Goal: Task Accomplishment & Management: Use online tool/utility

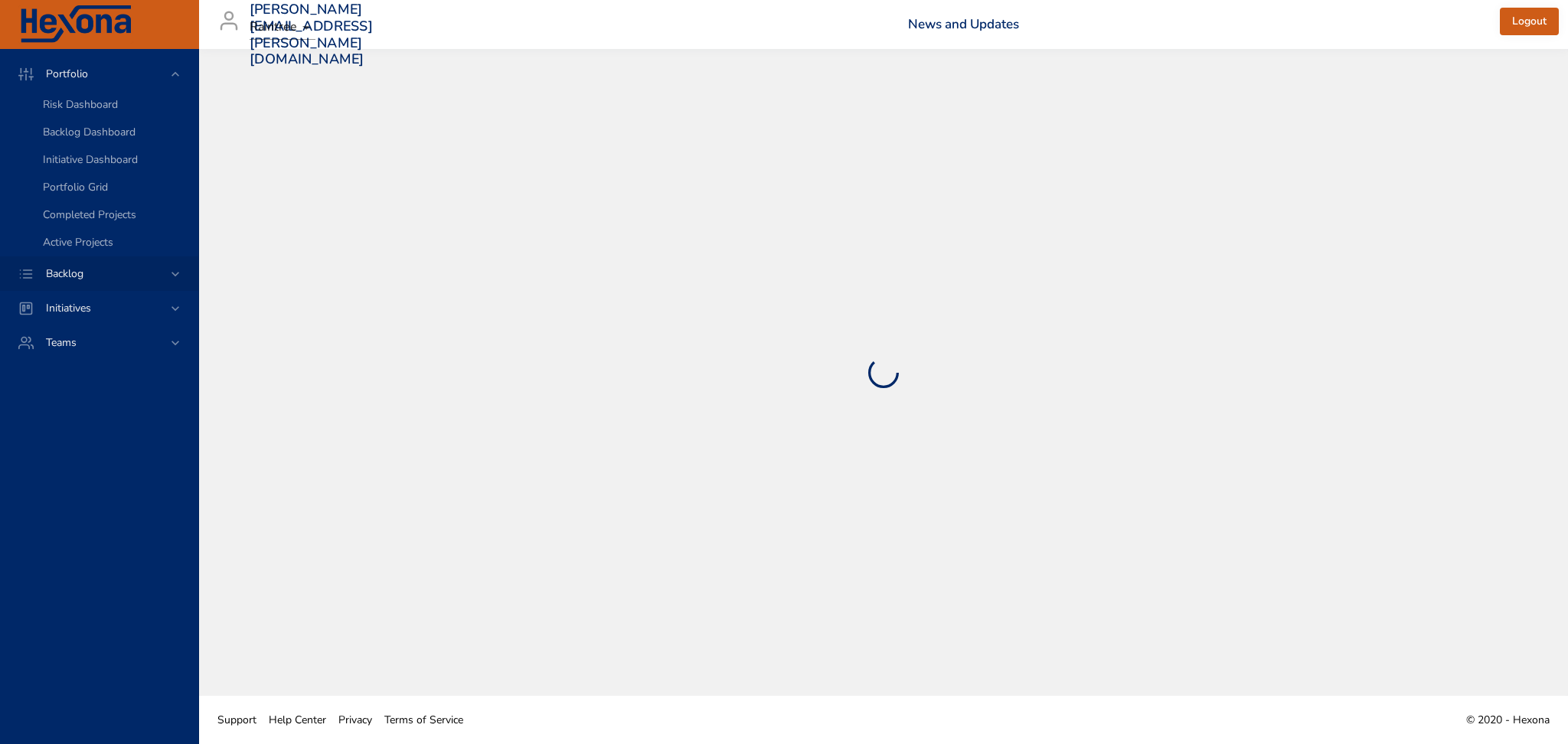
click at [165, 182] on div "Backlog" at bounding box center [101, 274] width 134 height 16
click at [184, 182] on div "Backlog" at bounding box center [99, 274] width 198 height 34
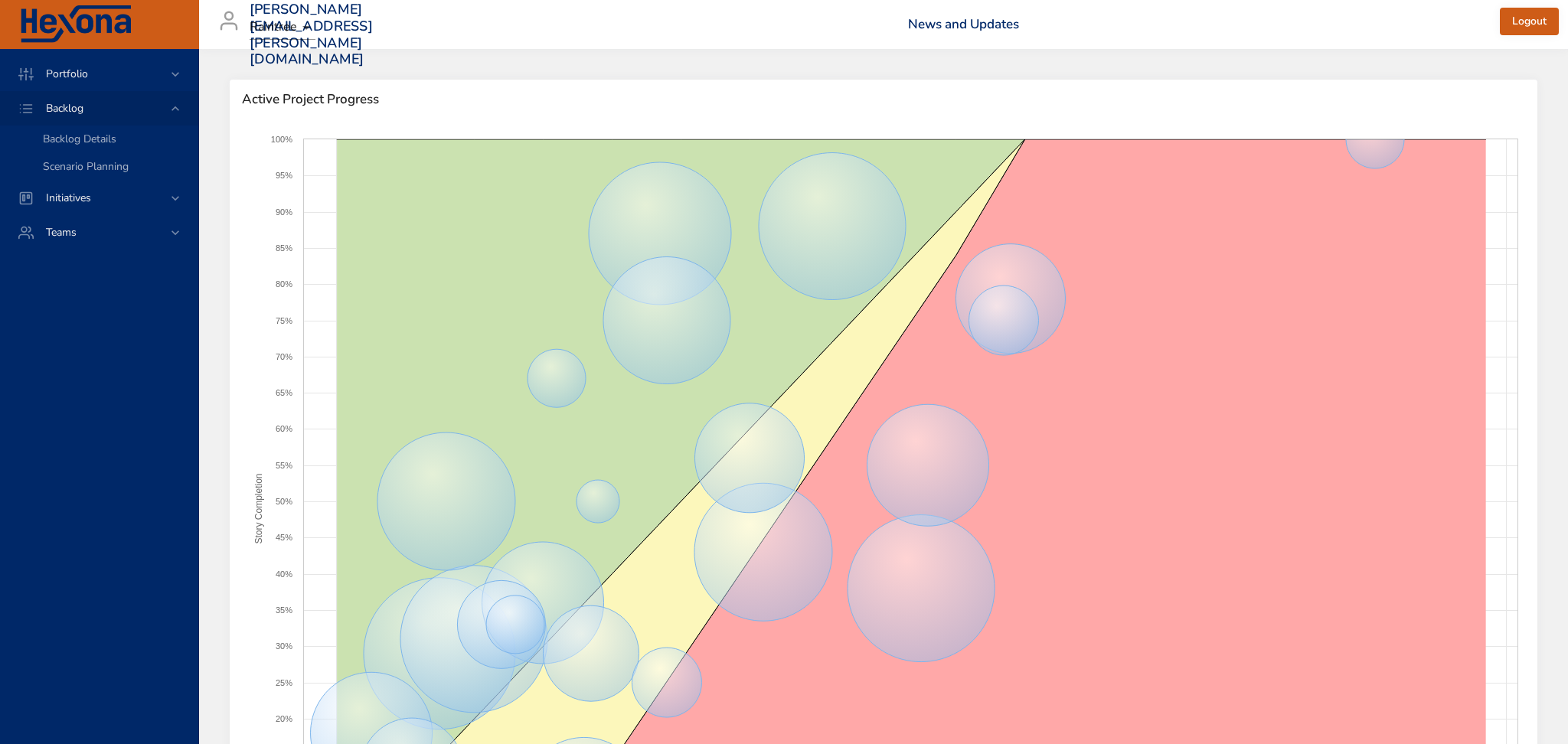
click at [181, 116] on icon at bounding box center [176, 109] width 16 height 16
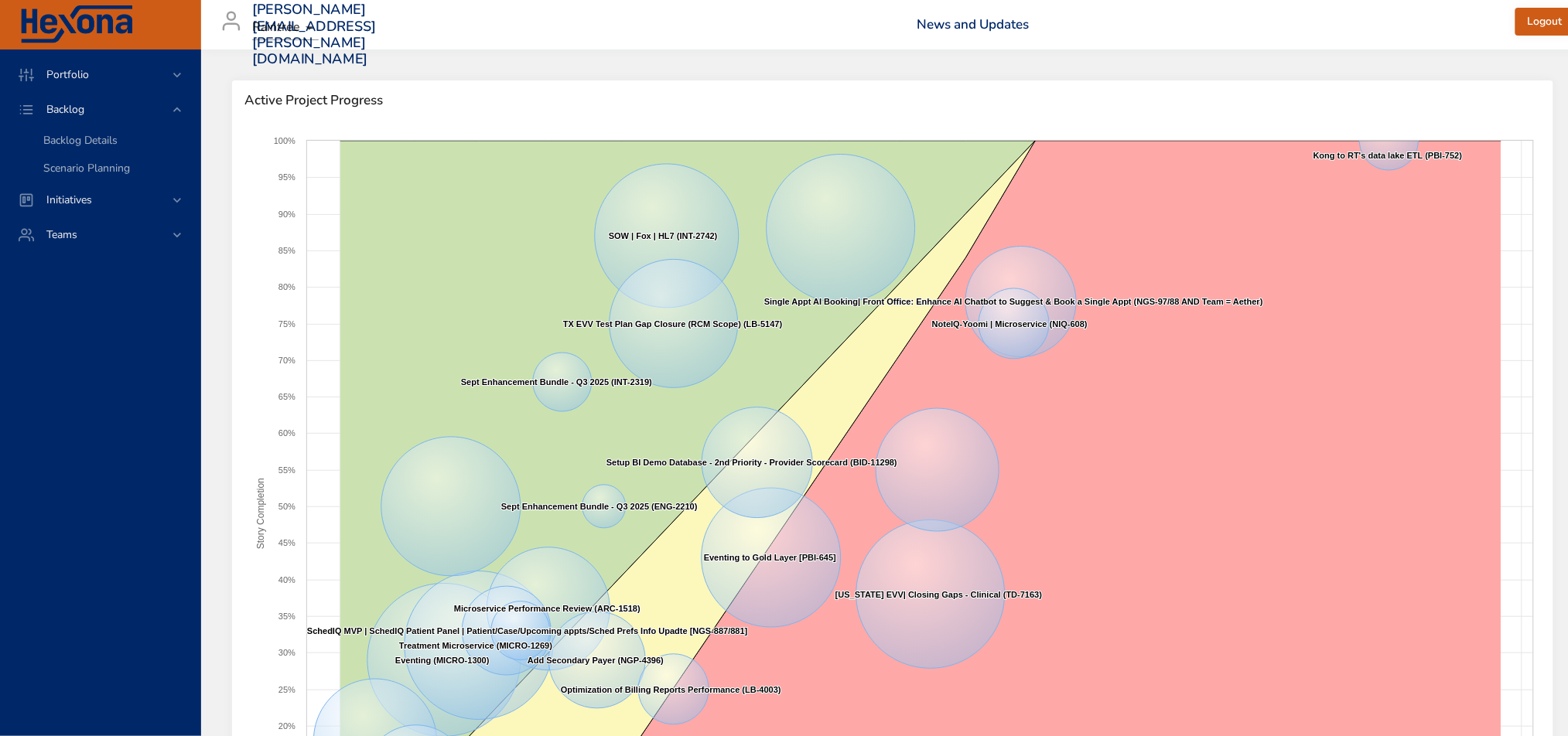
drag, startPoint x: 96, startPoint y: 143, endPoint x: 216, endPoint y: 191, distance: 129.2
click at [96, 143] on span "Backlog Details" at bounding box center [80, 140] width 74 height 15
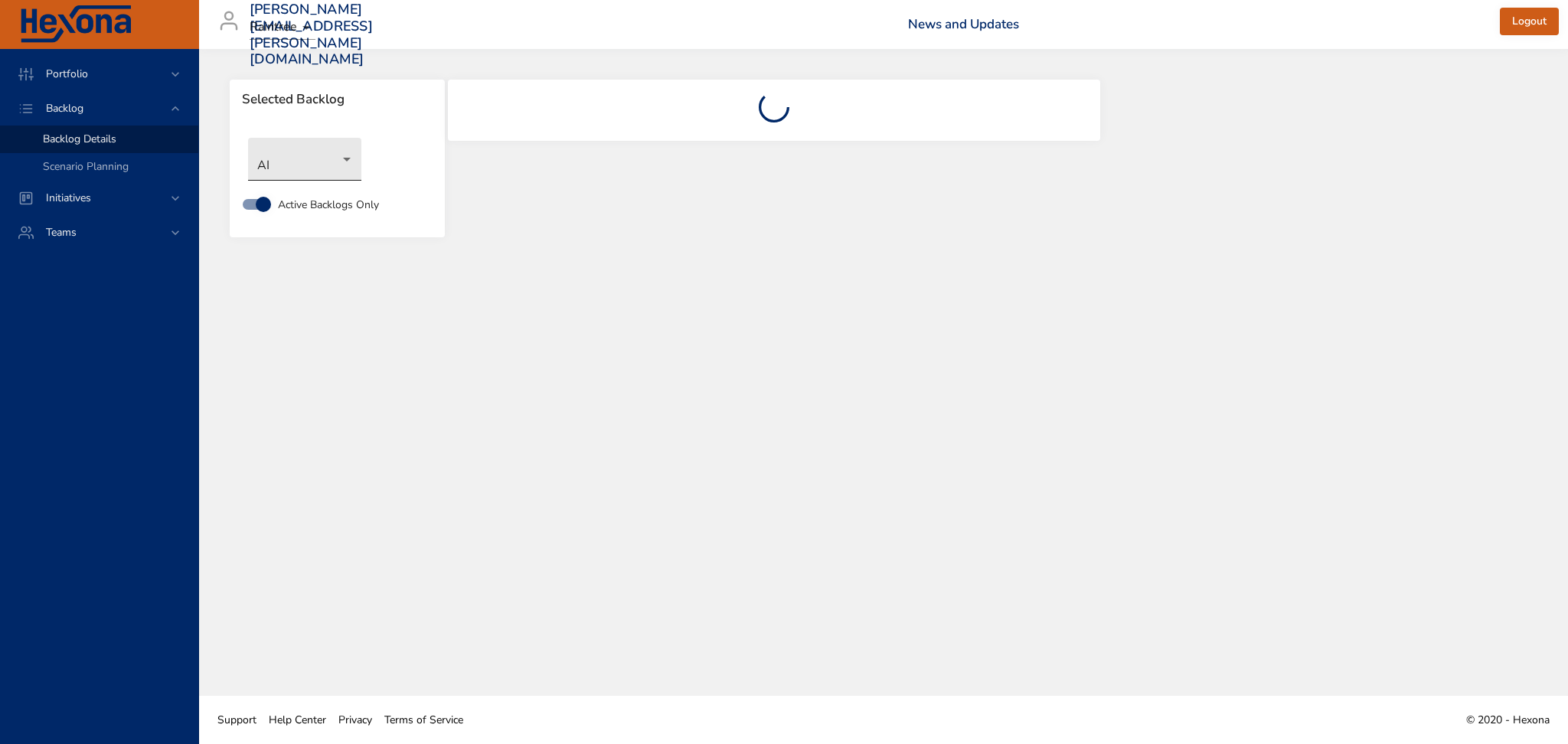
click at [348, 172] on body "Portfolio Backlog Backlog Details Scenario Planning Initiatives Teams [PERSON_N…" at bounding box center [784, 372] width 1568 height 744
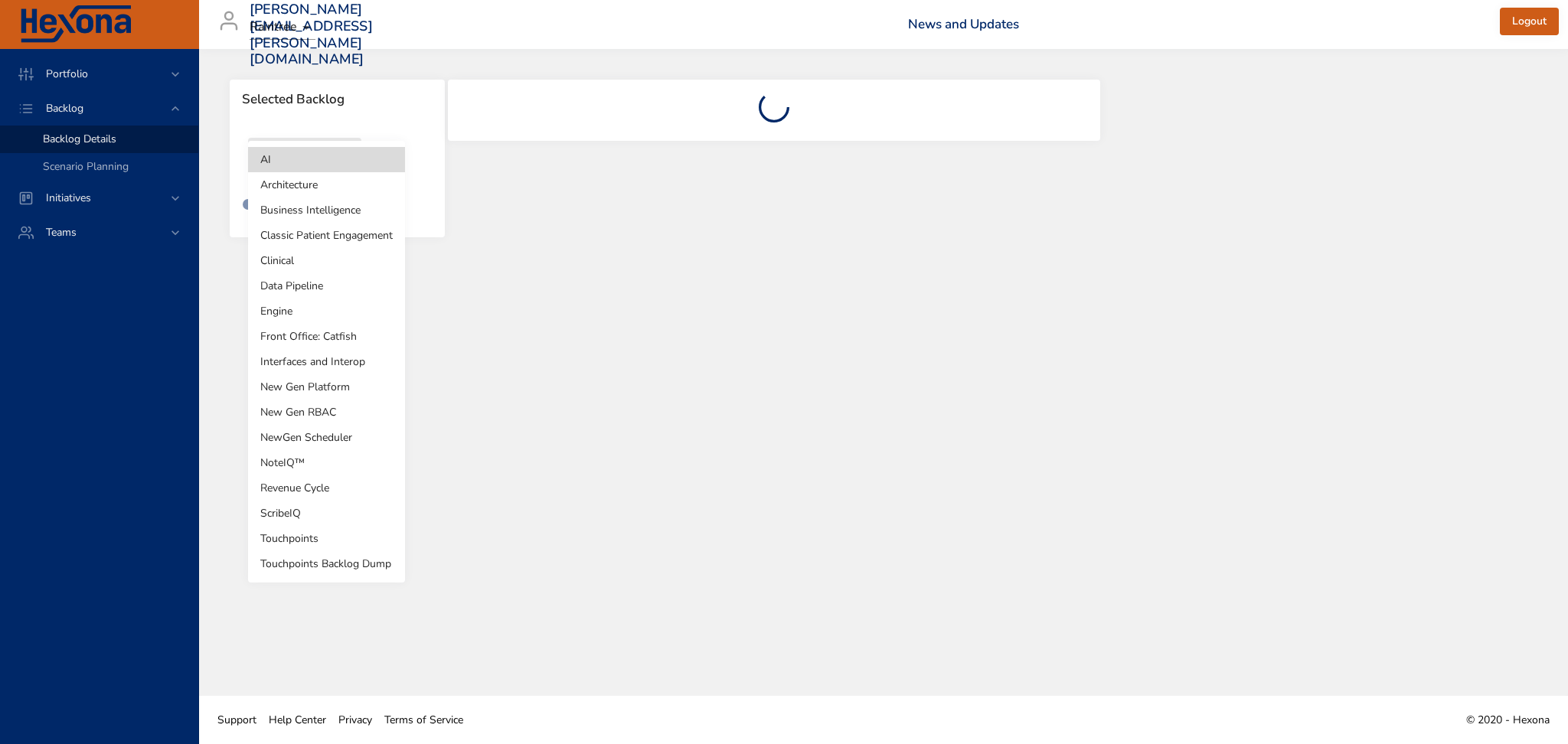
click at [282, 182] on li "NoteIQ™" at bounding box center [326, 462] width 157 height 25
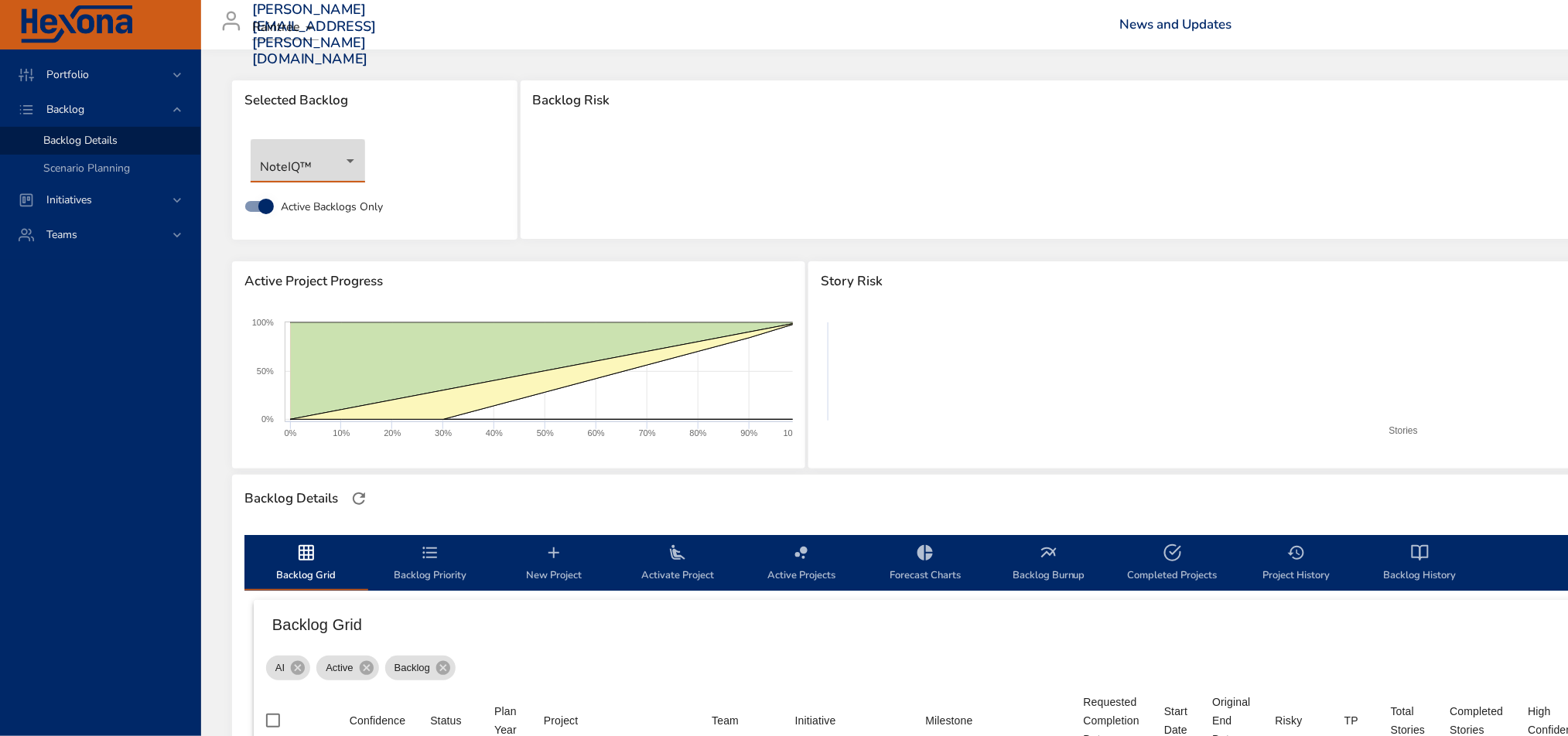
scroll to position [412, 0]
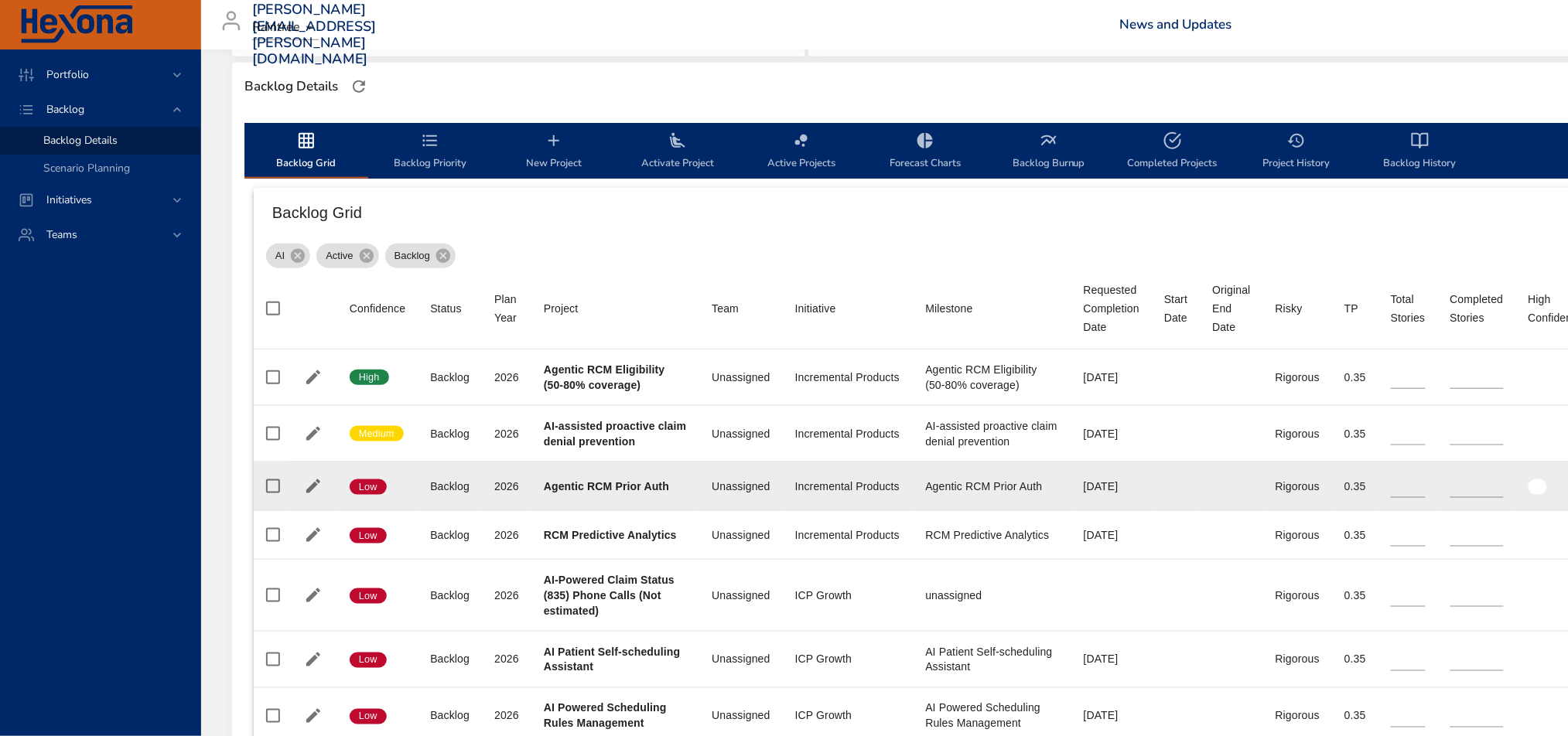
type input "*"
type input "**"
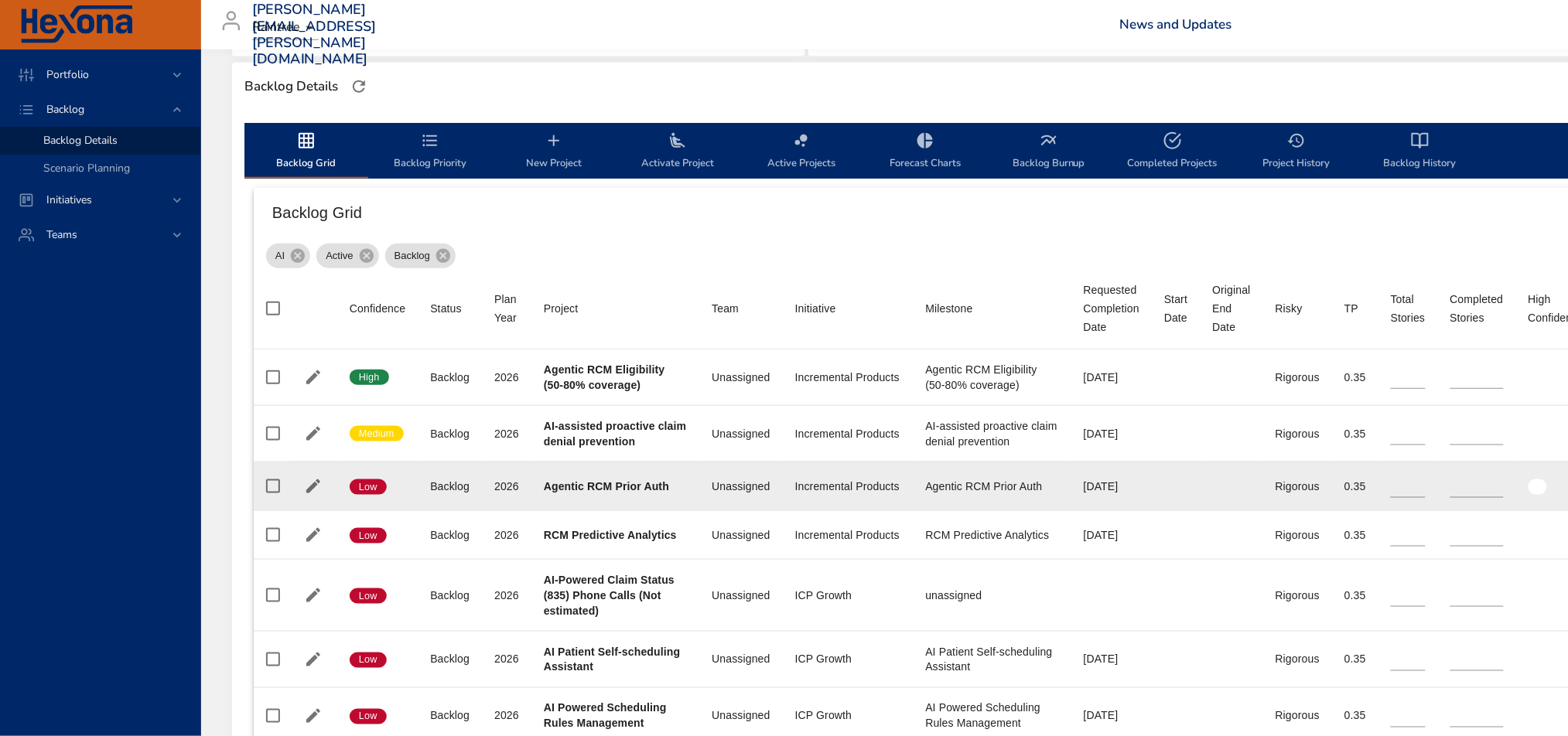
type input "*"
type input "**"
type input "*"
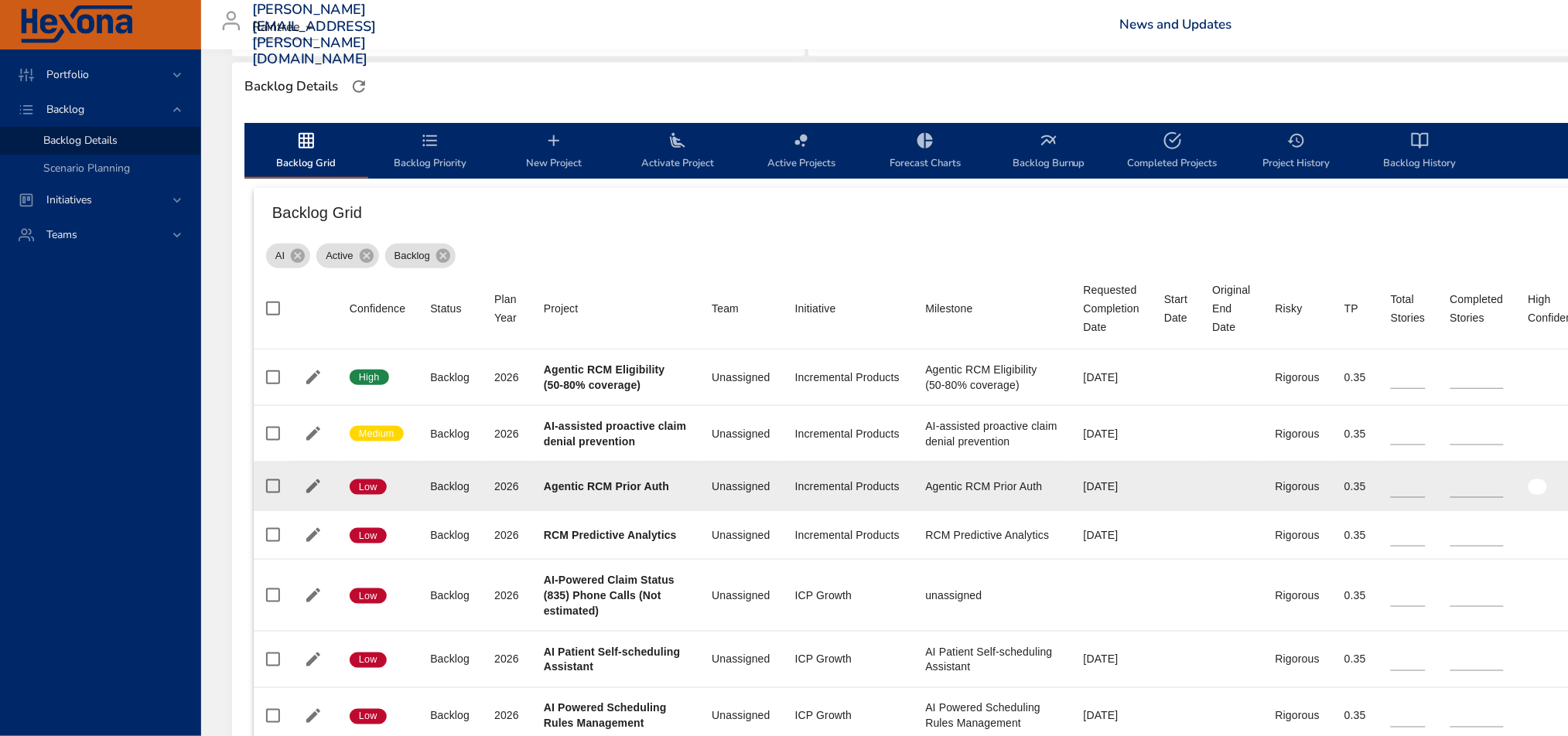
type input "*"
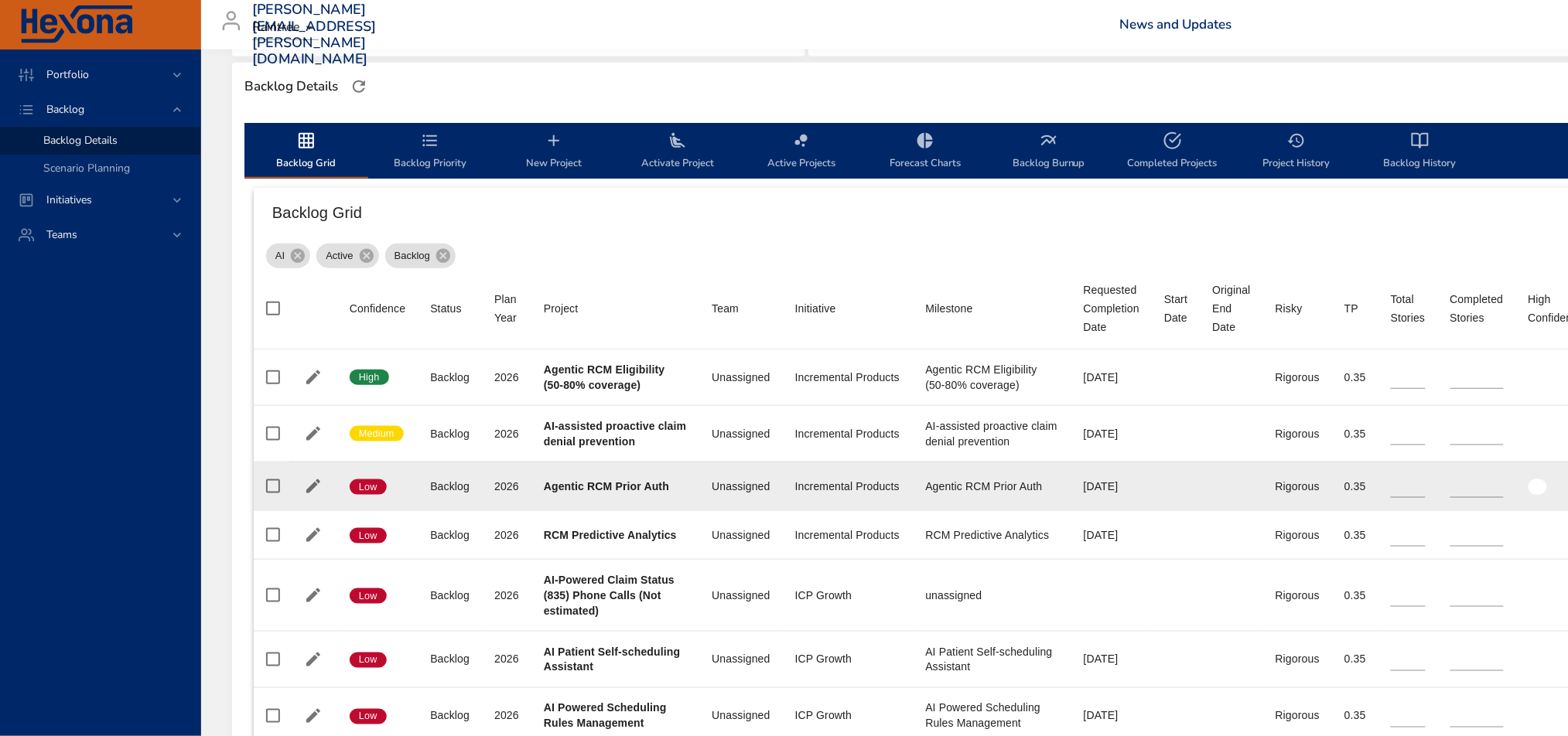
type input "*"
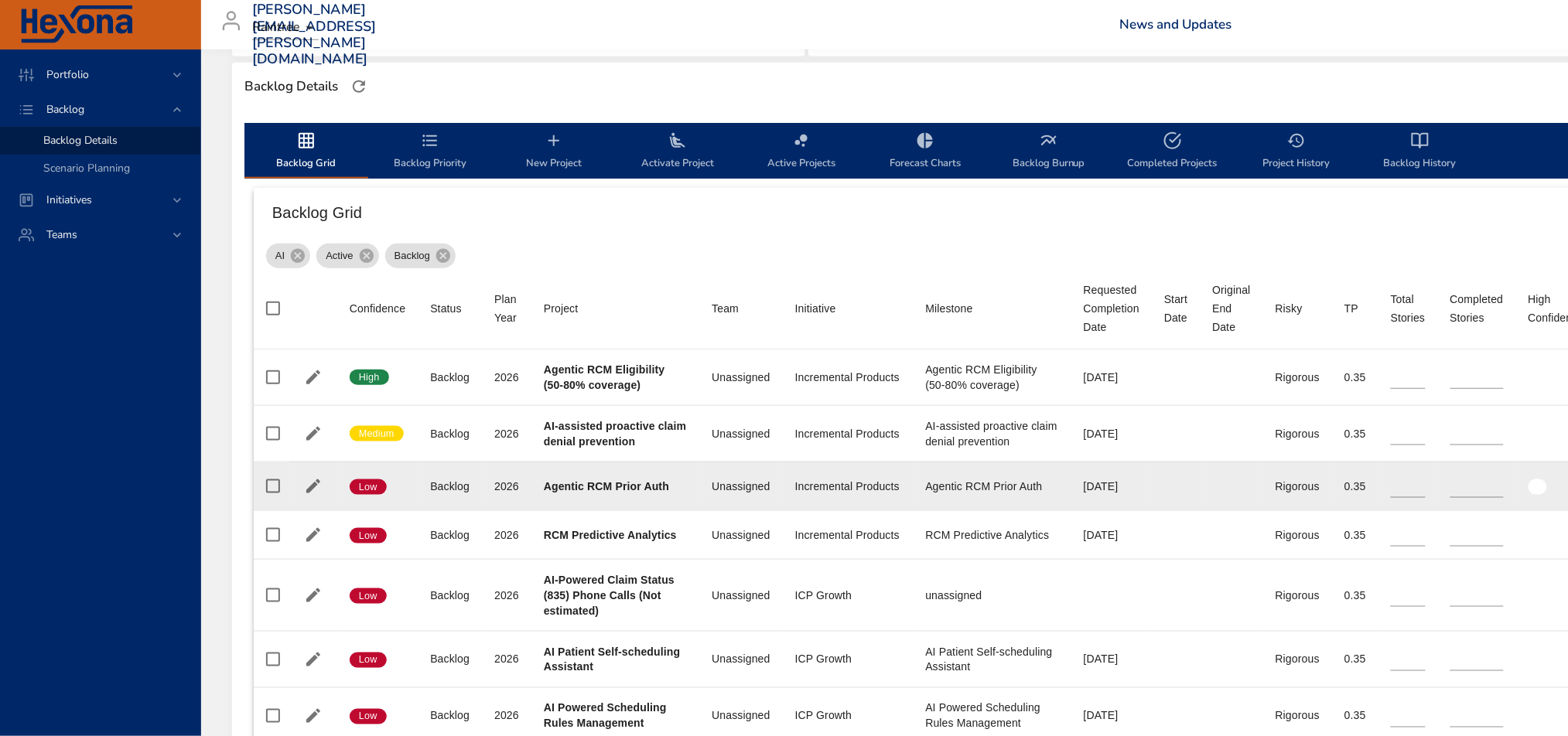
type input "*"
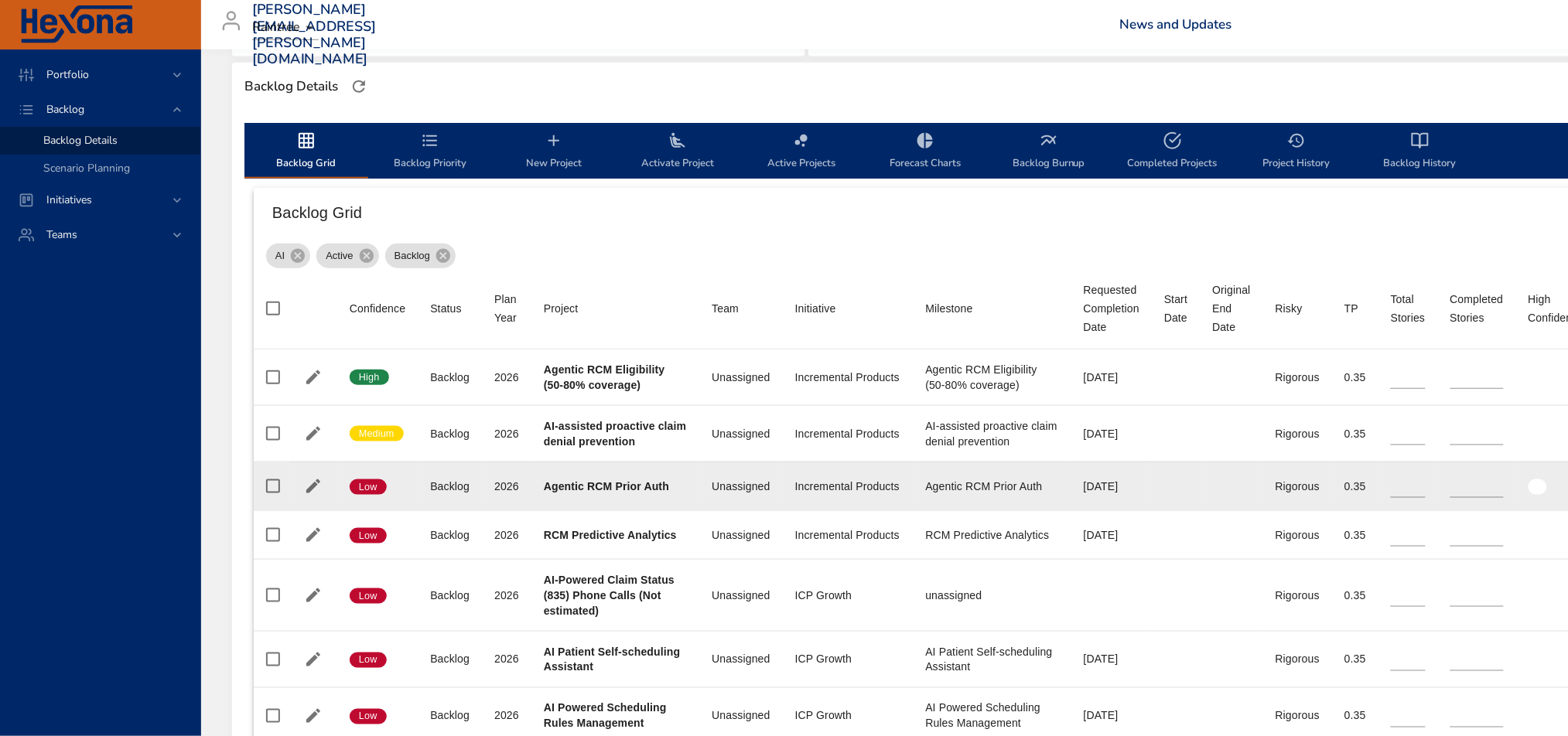
type input "*"
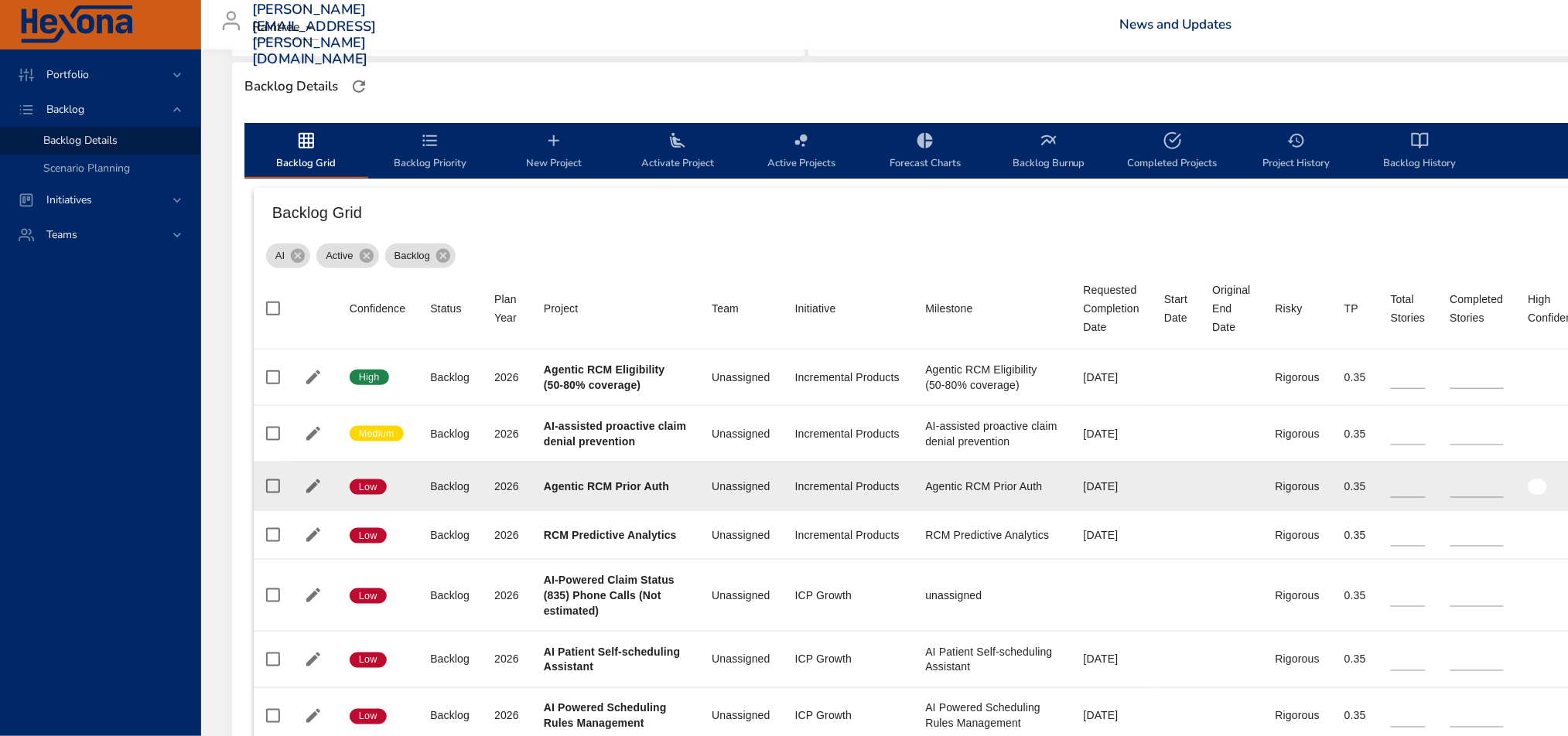
type input "*"
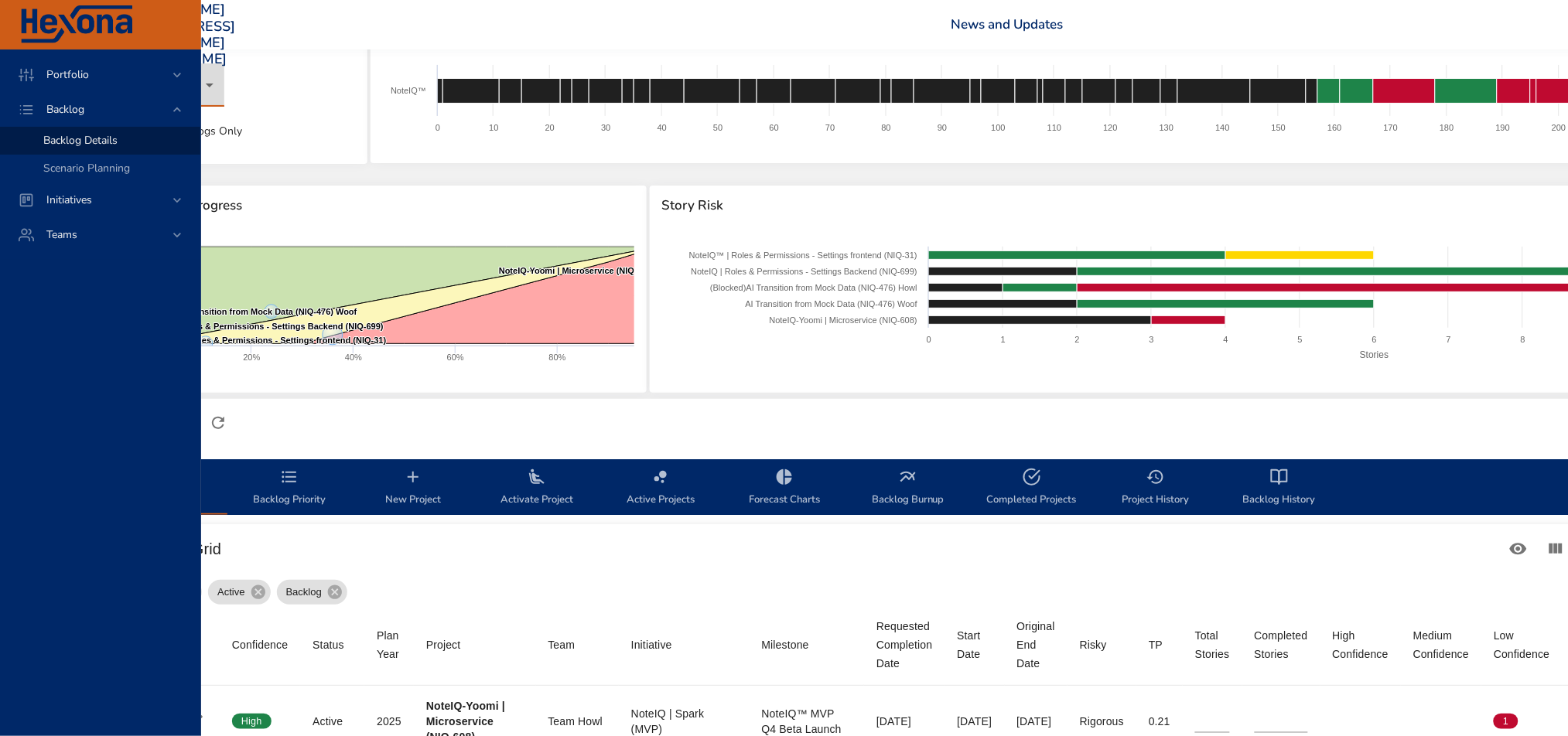
scroll to position [0, 141]
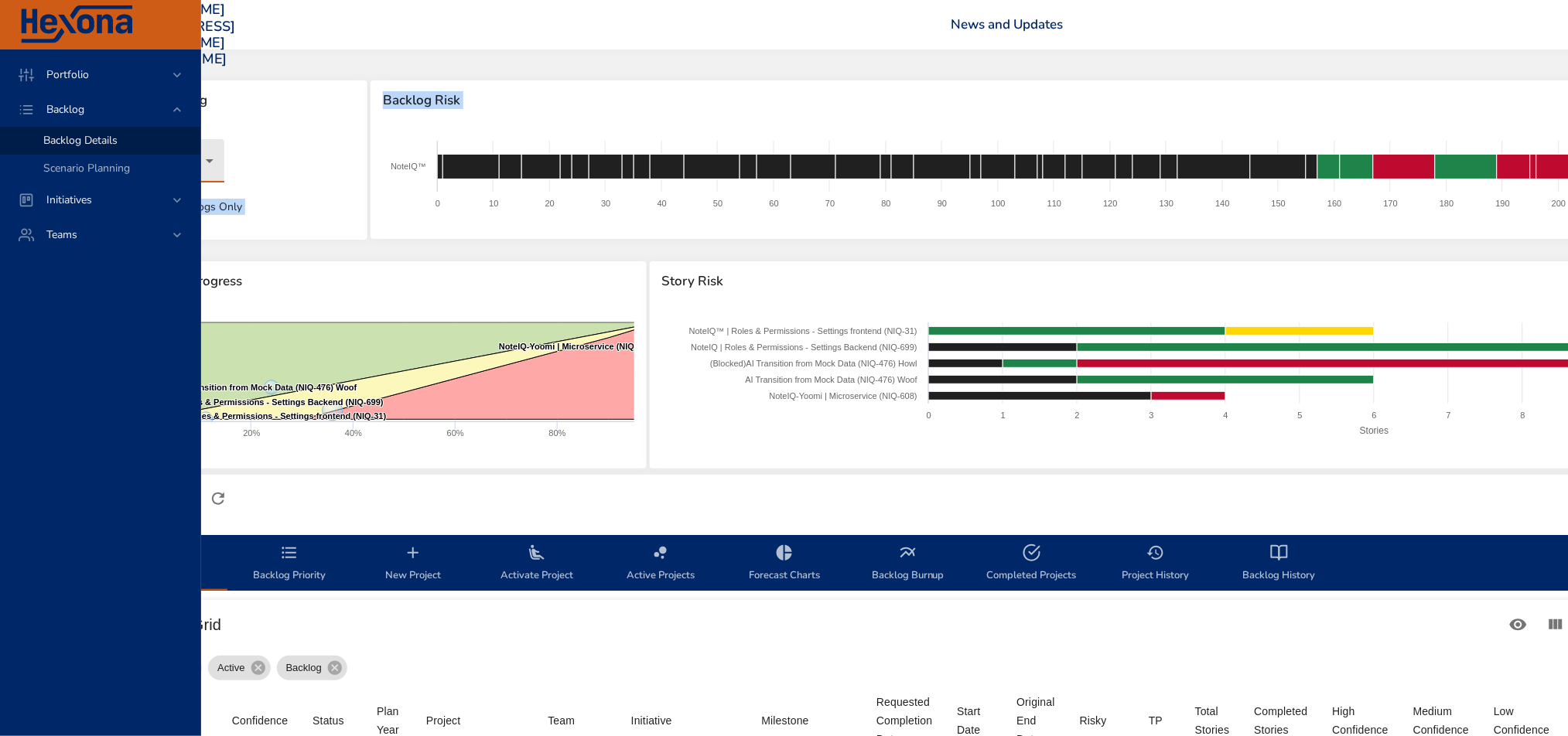
drag, startPoint x: 308, startPoint y: 187, endPoint x: 598, endPoint y: 232, distance: 293.5
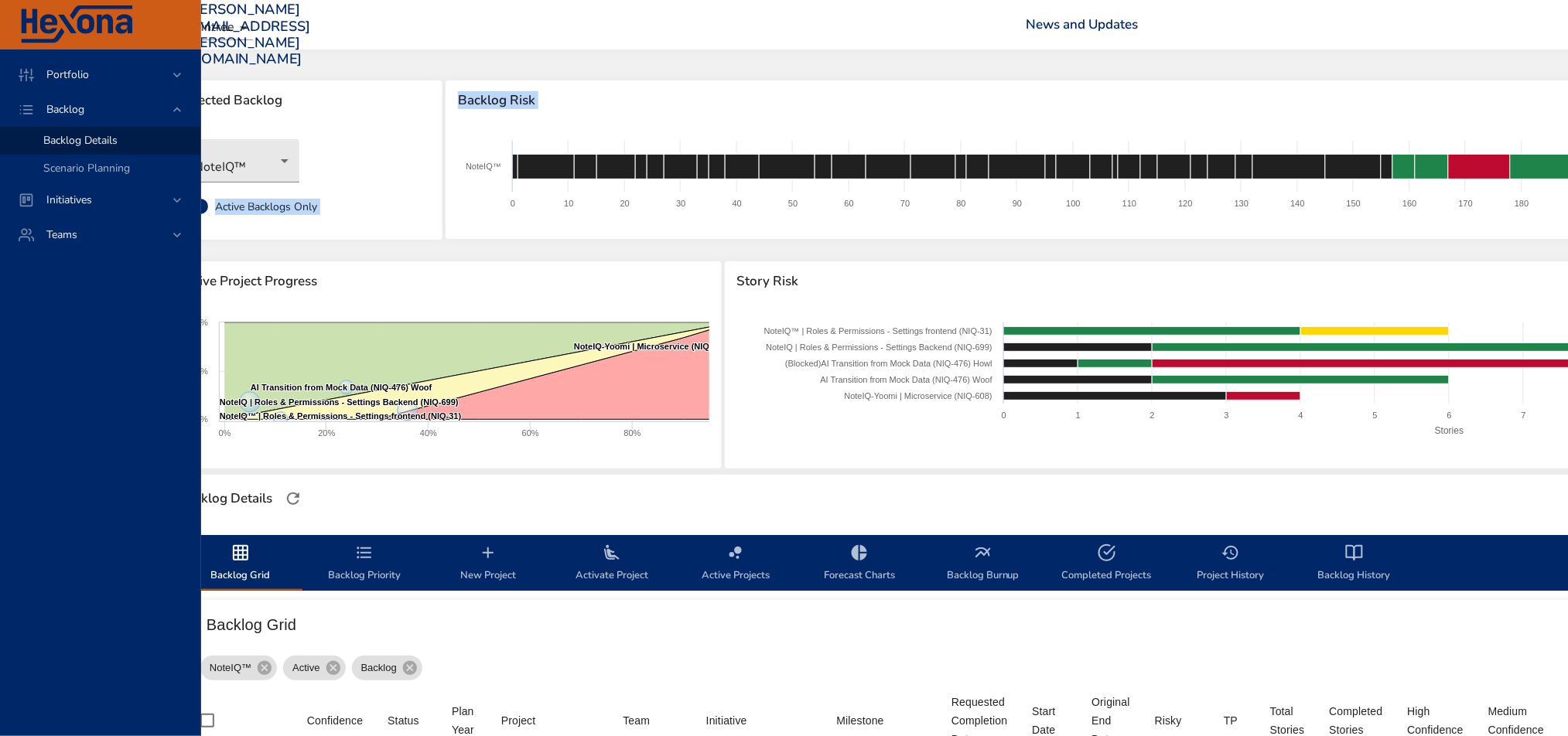
scroll to position [0, 0]
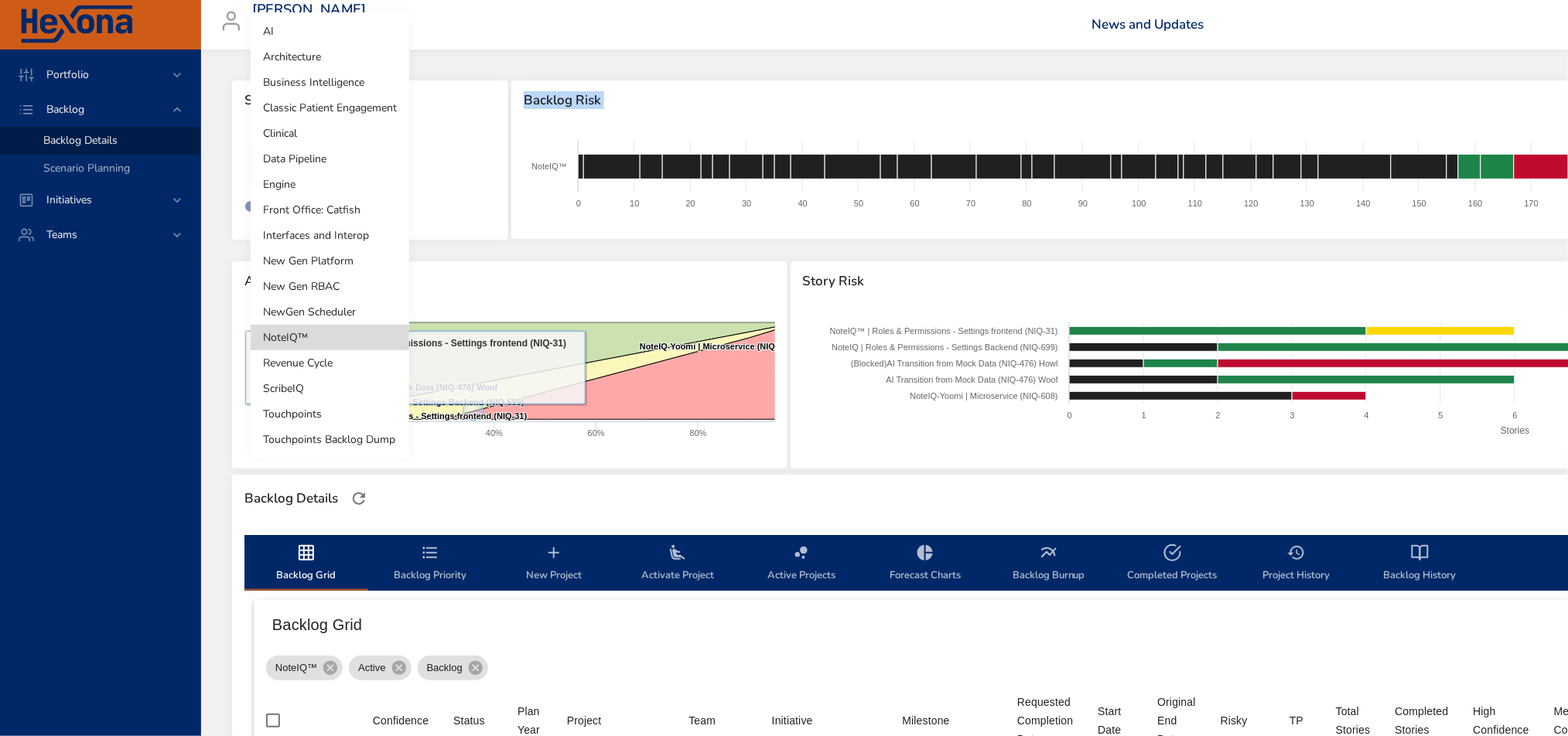
click at [314, 154] on body "Portfolio Backlog Backlog Details Scenario Planning Initiatives Teams [PERSON_N…" at bounding box center [784, 368] width 1568 height 736
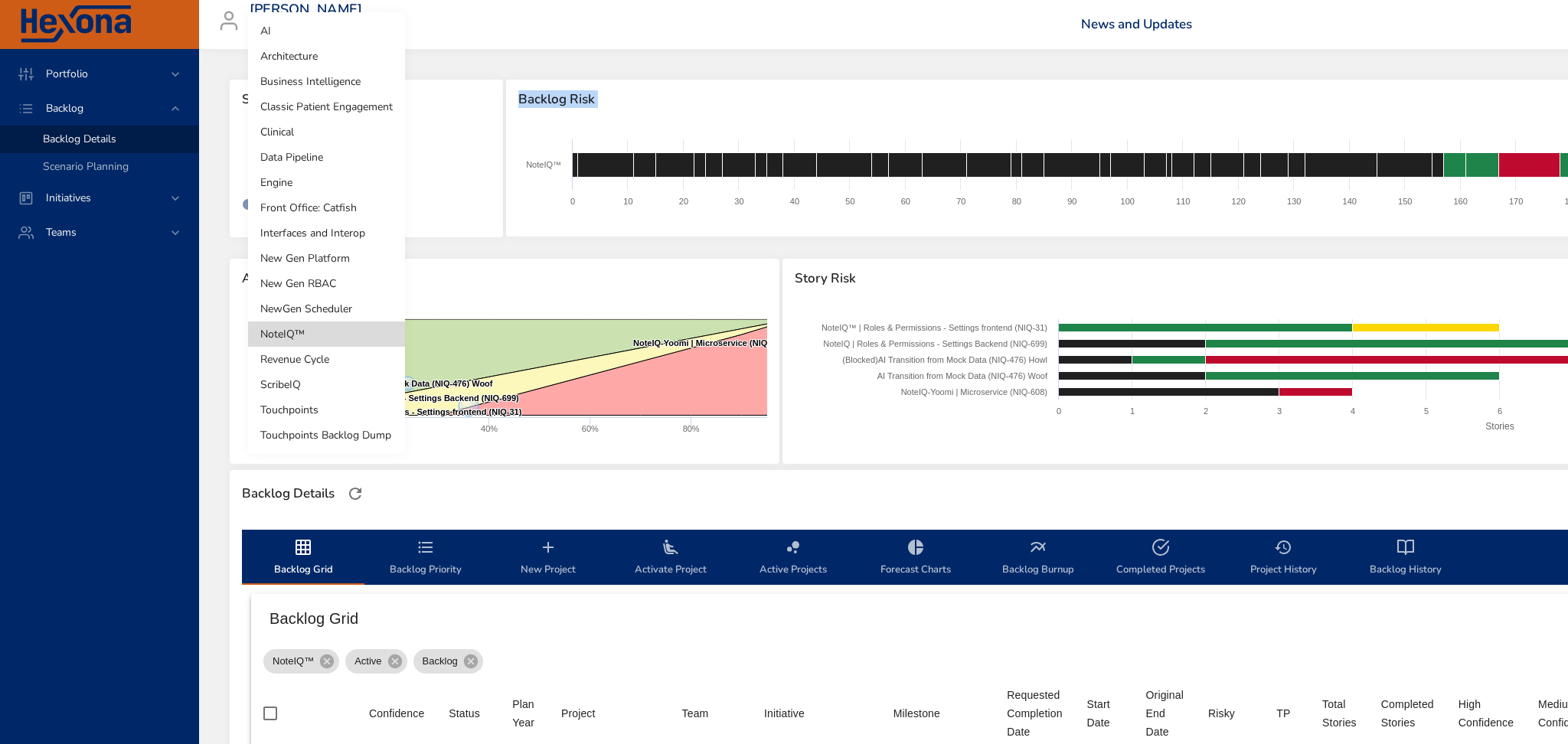
click at [314, 182] on li "Touchpoints" at bounding box center [326, 409] width 157 height 25
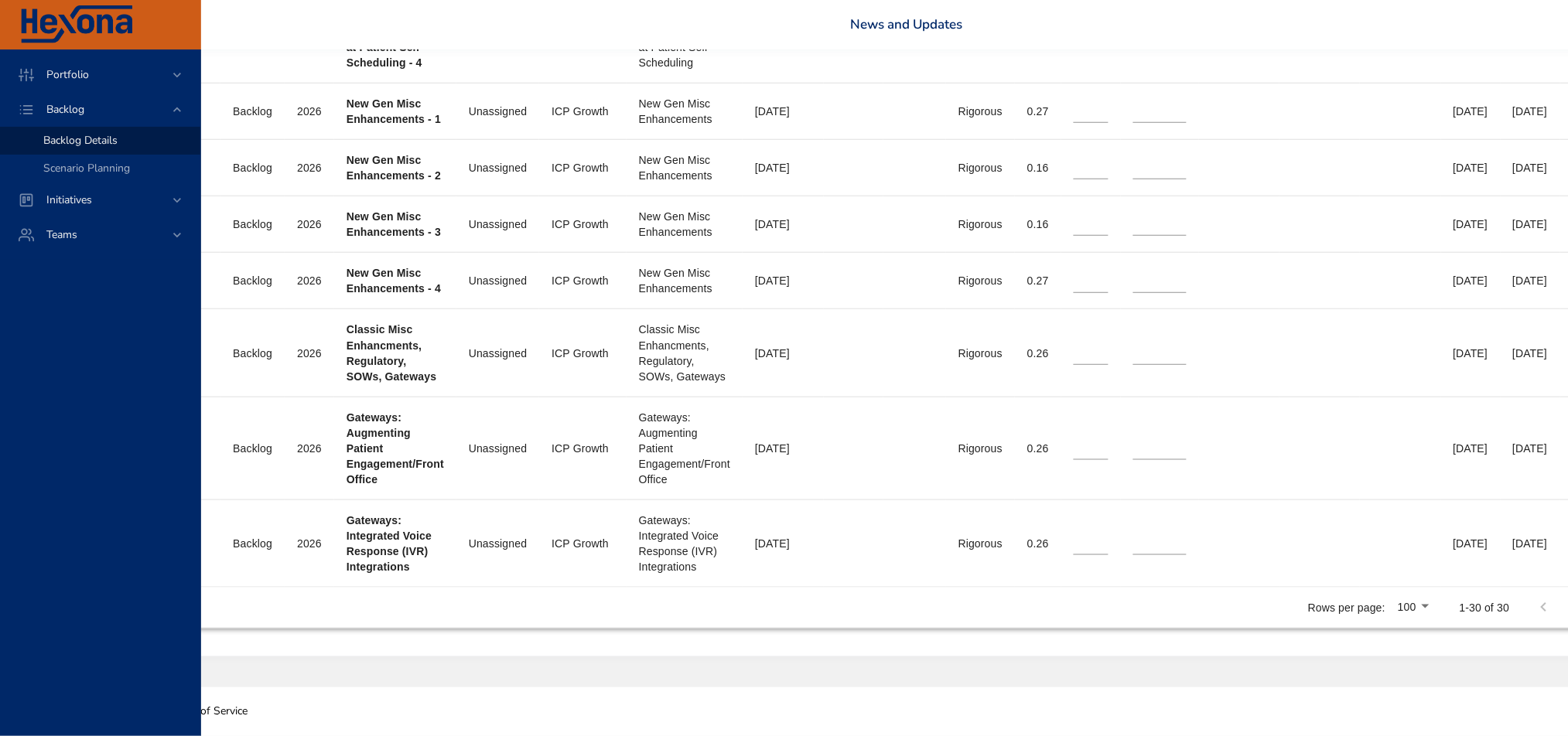
scroll to position [2535, 423]
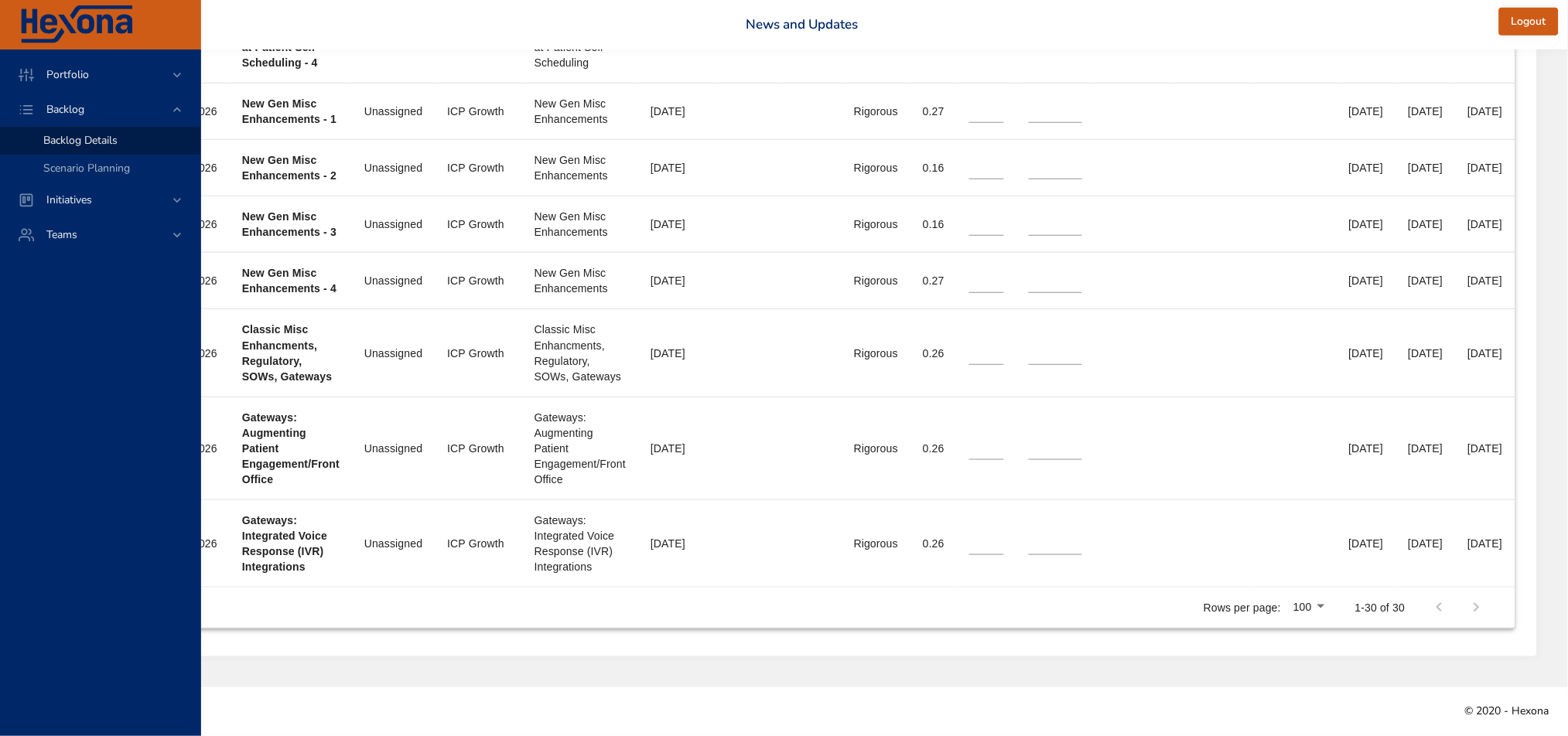
click at [646, 184] on div at bounding box center [1458, 608] width 74 height 37
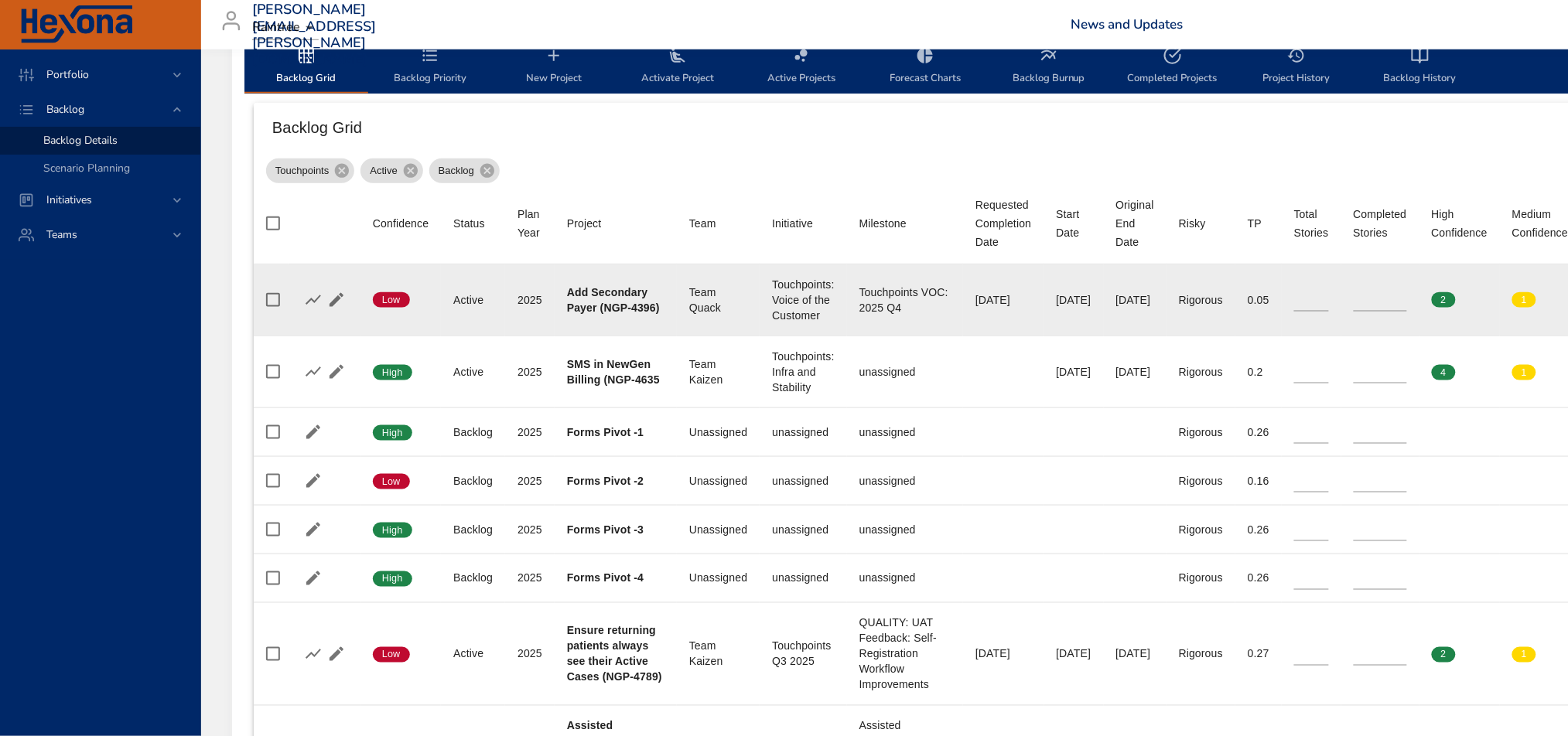
scroll to position [474, 0]
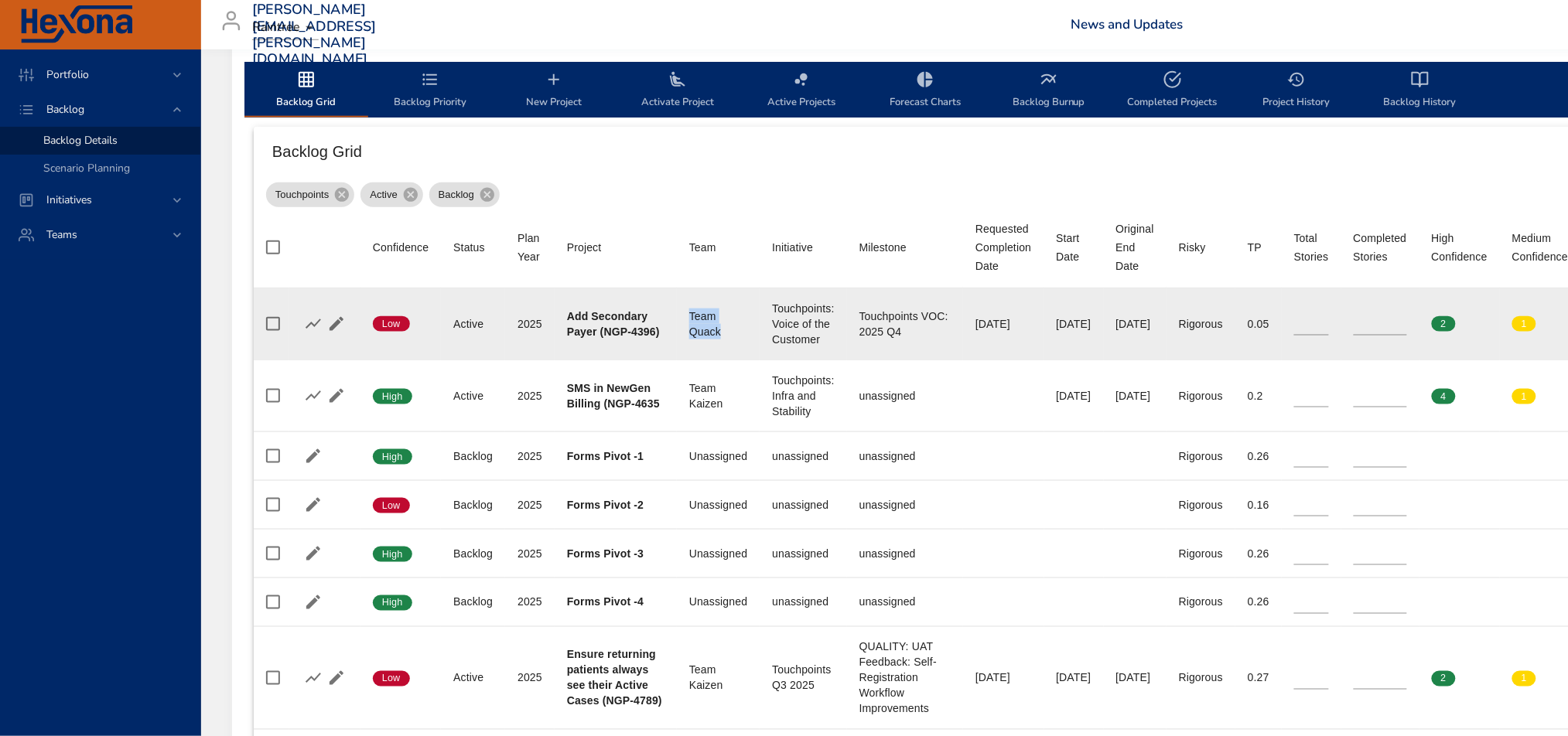
drag, startPoint x: 724, startPoint y: 340, endPoint x: 685, endPoint y: 316, distance: 45.8
click at [646, 184] on td "Team Team Quack" at bounding box center [718, 324] width 83 height 72
copy div "Team Quack"
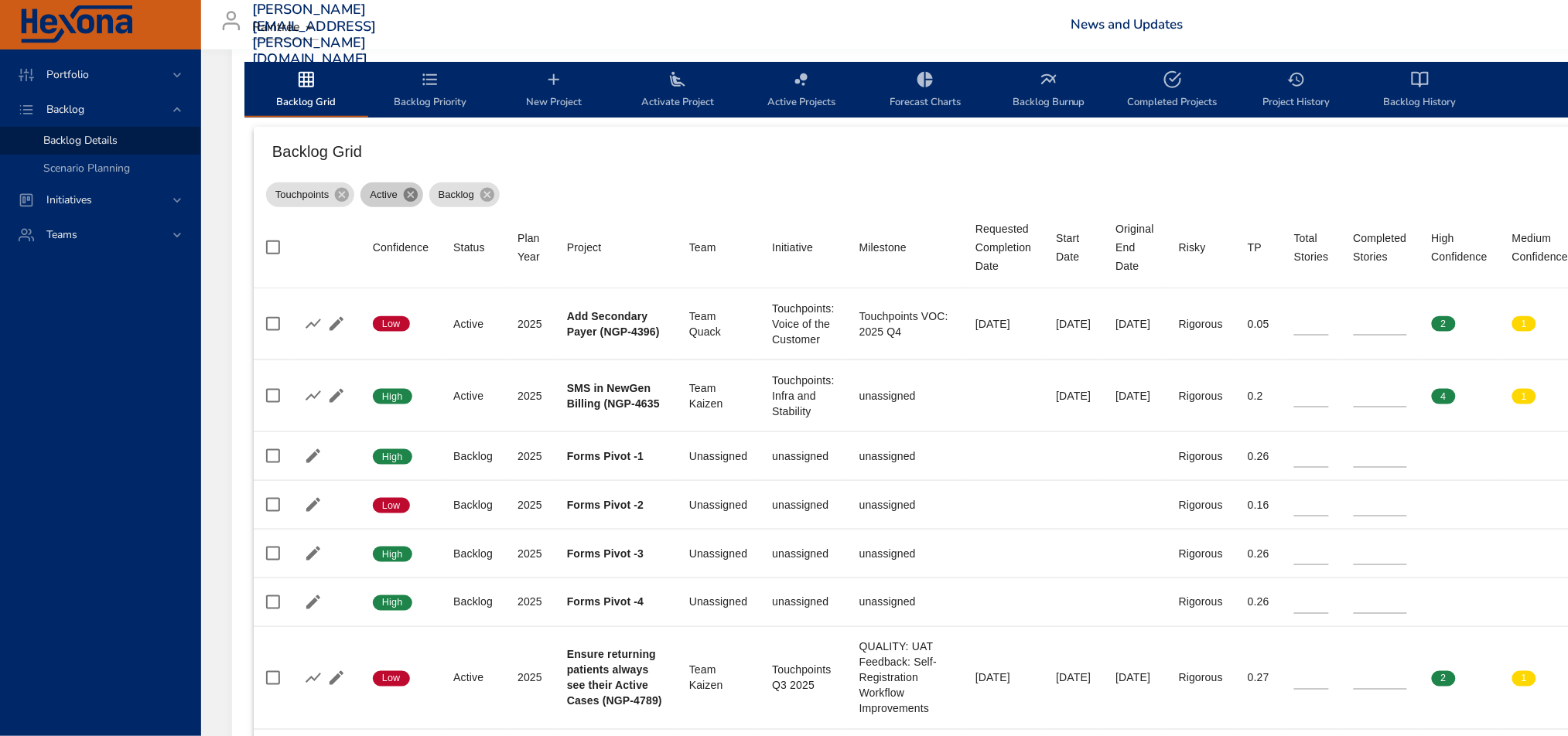
click at [407, 184] on icon at bounding box center [411, 195] width 14 height 14
type input "**"
type input "*"
type input "**"
type input "*"
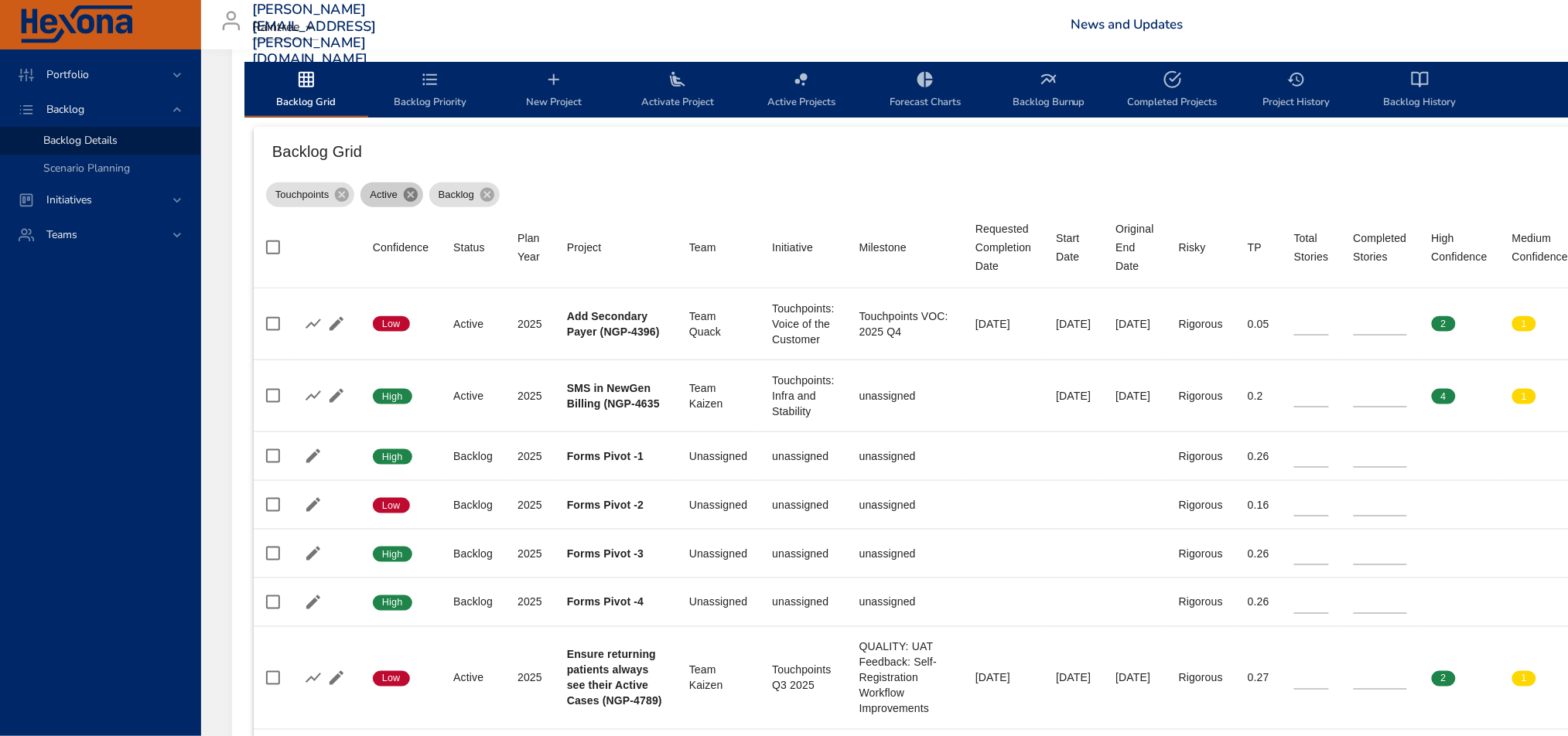
type input "*"
type input "**"
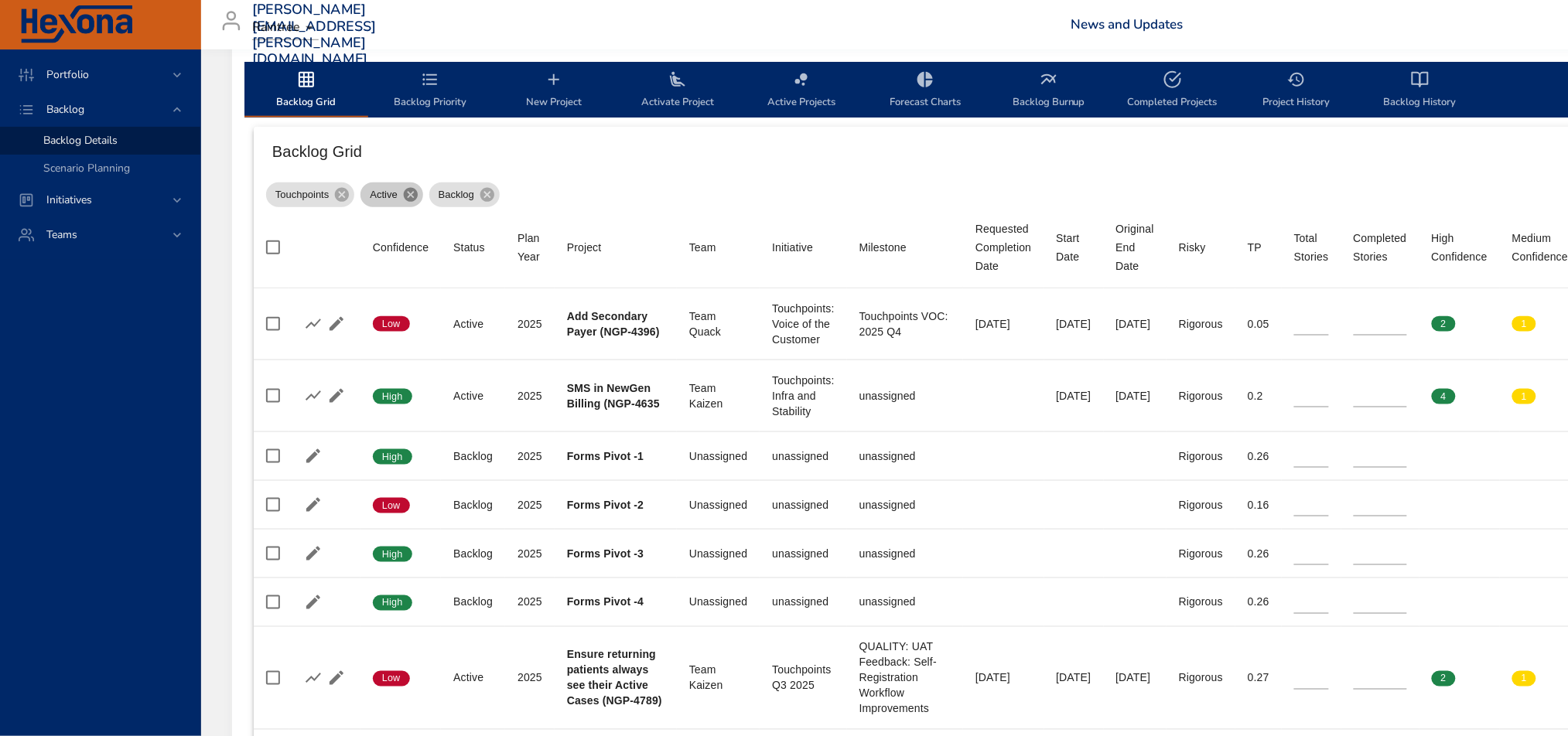
type input "**"
type input "*"
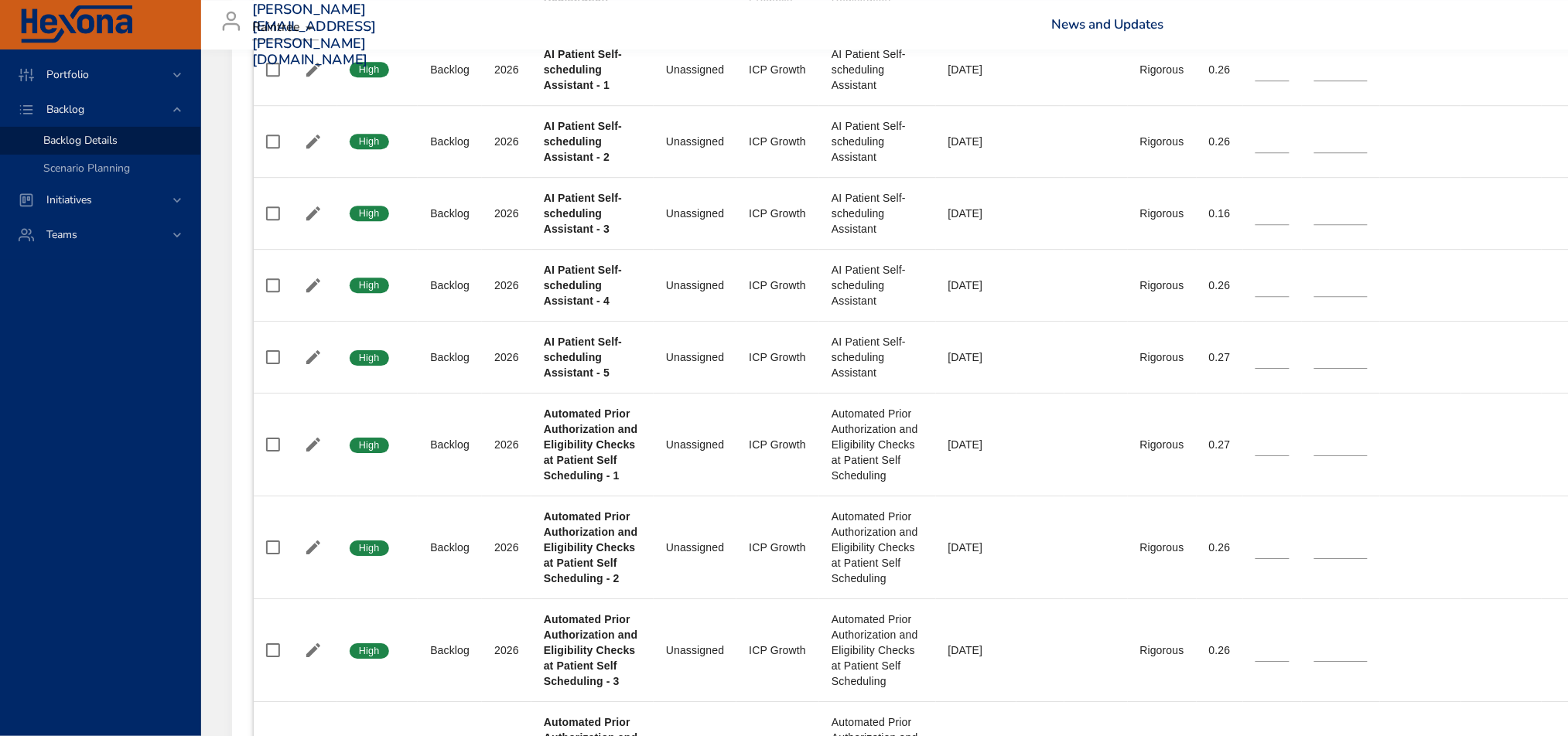
scroll to position [1257, 0]
